Goal: Information Seeking & Learning: Learn about a topic

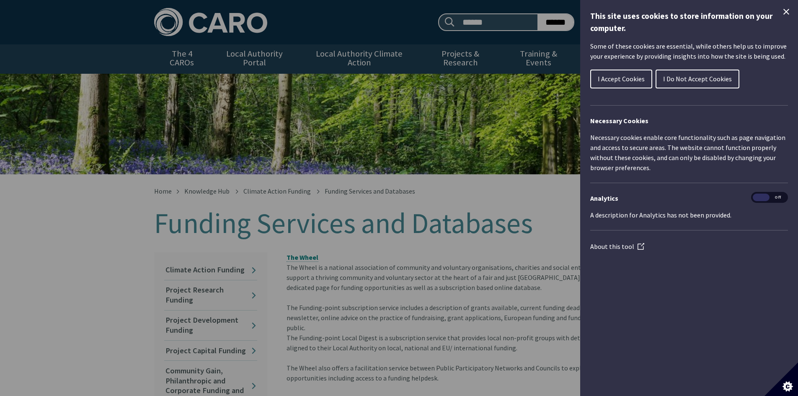
click at [626, 80] on span "I Accept Cookies" at bounding box center [621, 79] width 47 height 8
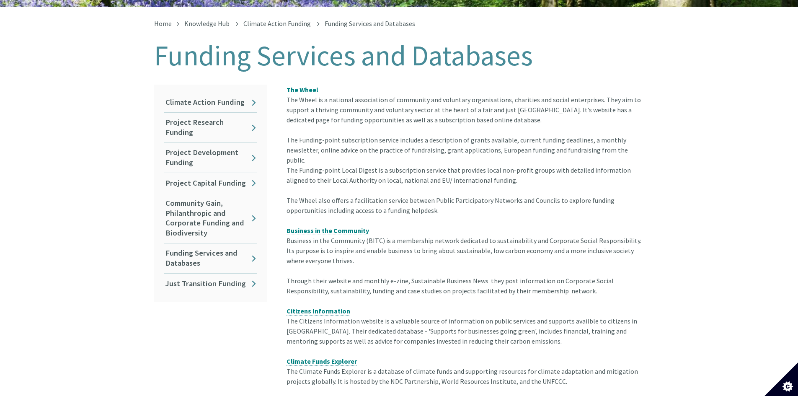
scroll to position [168, 0]
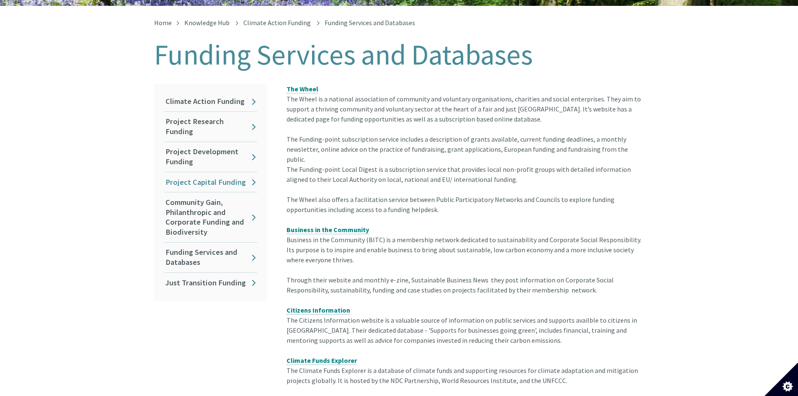
click at [223, 174] on link "Project Capital Funding" at bounding box center [210, 182] width 93 height 20
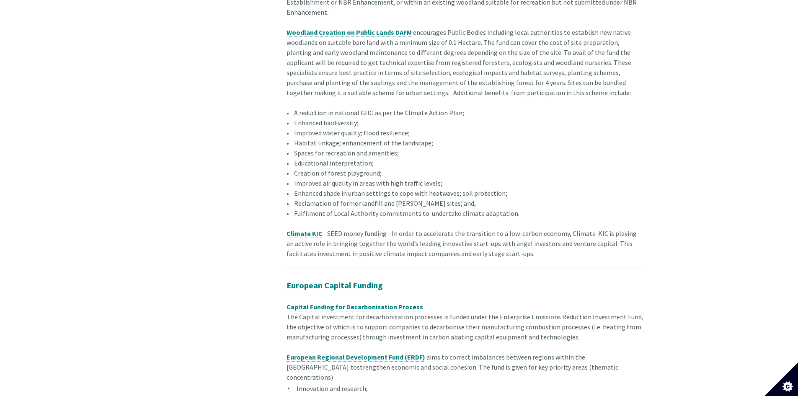
scroll to position [1219, 0]
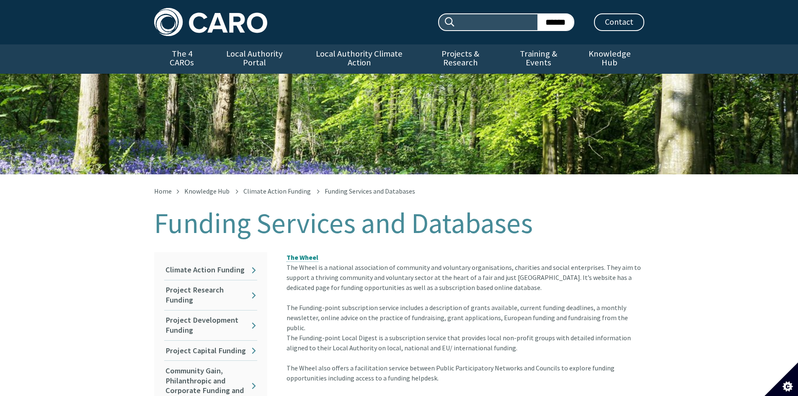
scroll to position [175, 0]
